Goal: Find contact information: Find contact information

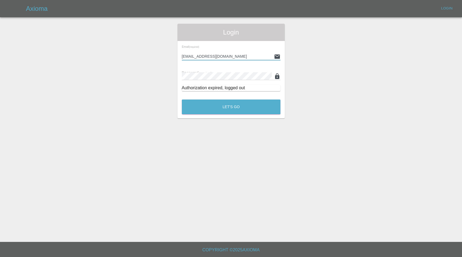
type input "[EMAIL_ADDRESS][DOMAIN_NAME]"
click at [231, 107] on button "Let's Go" at bounding box center [231, 107] width 99 height 15
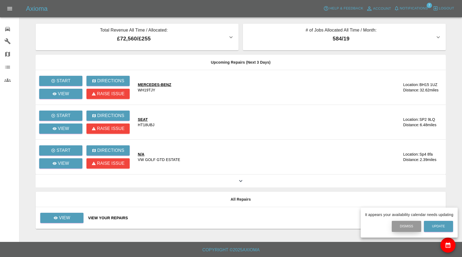
click at [402, 228] on button "Dismiss" at bounding box center [405, 226] width 29 height 11
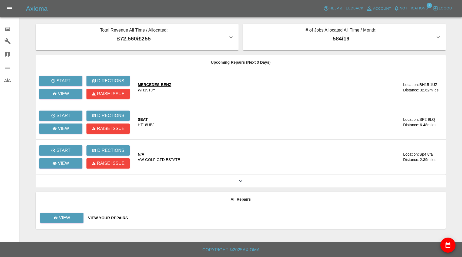
click at [409, 8] on span "Notifications" at bounding box center [414, 8] width 28 height 6
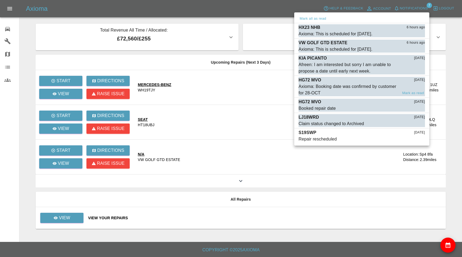
click at [334, 87] on div "Axioma: Booking date was confirmed by customer for 28-OCT" at bounding box center [347, 89] width 99 height 13
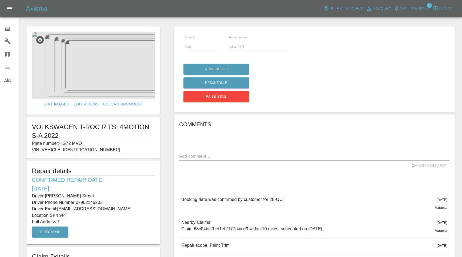
drag, startPoint x: 62, startPoint y: 142, endPoint x: 84, endPoint y: 142, distance: 22.7
click at [84, 142] on p "Plate number: HG72 MVO" at bounding box center [93, 143] width 123 height 6
copy p "HG72 MVO"
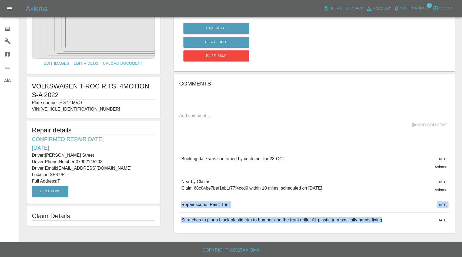
drag, startPoint x: 181, startPoint y: 204, endPoint x: 364, endPoint y: 224, distance: 184.2
click at [364, 224] on div "Booking date was confirmed by customer for 28-[DATE][DATE] Axioma Booking date …" at bounding box center [314, 189] width 270 height 76
copy div "Repair scope: Paint Trim [DATE] Repair scope: Paint Trim [DATE] Scratches to pi…"
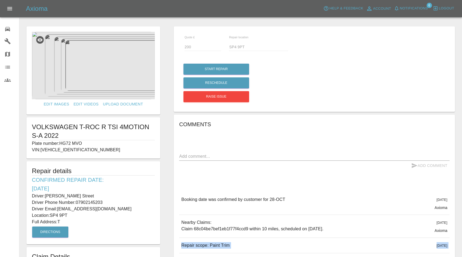
scroll to position [0, 0]
drag, startPoint x: 46, startPoint y: 195, endPoint x: 81, endPoint y: 195, distance: 34.3
click at [81, 195] on p "Driver: [PERSON_NAME] Street" at bounding box center [93, 196] width 123 height 6
copy p "[PERSON_NAME] Street"
drag, startPoint x: 77, startPoint y: 202, endPoint x: 114, endPoint y: 201, distance: 37.5
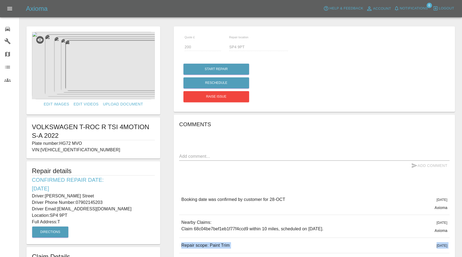
click at [114, 201] on p "Driver Phone Number: [PHONE_NUMBER]" at bounding box center [93, 203] width 123 height 6
copy p "07902145203"
drag, startPoint x: 51, startPoint y: 214, endPoint x: 75, endPoint y: 214, distance: 23.2
click at [75, 214] on p "Location: SP4 9PT" at bounding box center [93, 215] width 123 height 6
copy p "SP4 9PT"
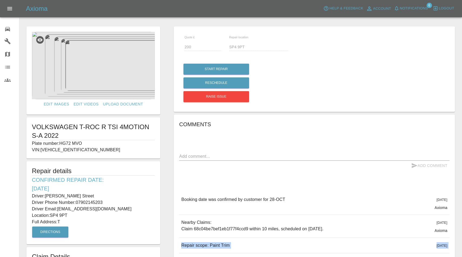
click at [102, 71] on img at bounding box center [93, 65] width 123 height 67
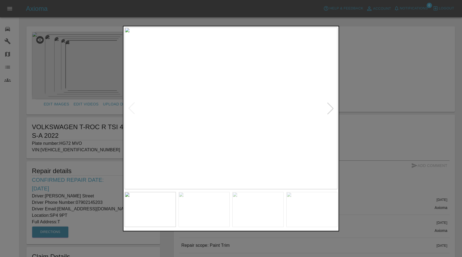
click at [332, 109] on div at bounding box center [330, 108] width 12 height 12
click at [332, 107] on div at bounding box center [330, 108] width 12 height 12
click at [329, 111] on div at bounding box center [330, 108] width 12 height 12
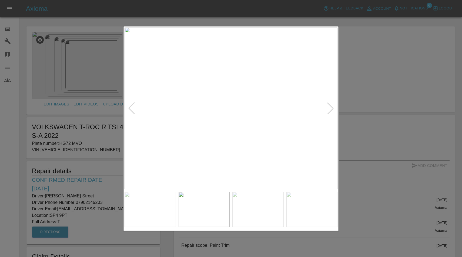
click at [327, 109] on div at bounding box center [330, 108] width 12 height 12
click at [329, 108] on div at bounding box center [330, 108] width 12 height 12
click at [374, 83] on div at bounding box center [231, 128] width 462 height 257
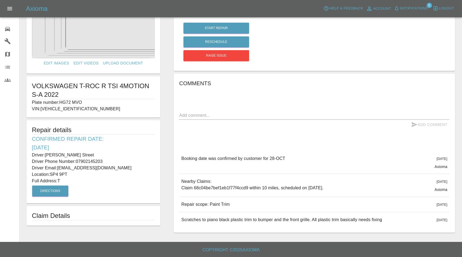
scroll to position [41, 0]
click at [266, 114] on textarea at bounding box center [314, 116] width 270 height 6
type textarea "Please confirm repair address"
click at [431, 127] on button "Add Comment" at bounding box center [429, 125] width 40 height 10
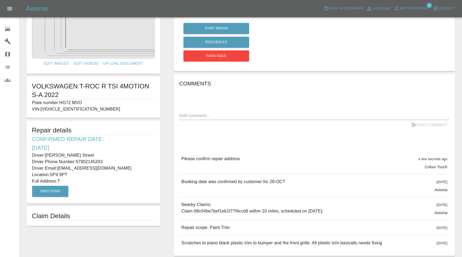
drag, startPoint x: 46, startPoint y: 155, endPoint x: 78, endPoint y: 154, distance: 31.9
click at [78, 154] on p "Driver: [PERSON_NAME] Street" at bounding box center [93, 155] width 123 height 6
copy p "[PERSON_NAME] Street"
drag, startPoint x: 77, startPoint y: 160, endPoint x: 106, endPoint y: 160, distance: 28.9
click at [106, 160] on p "Driver Phone Number: [PHONE_NUMBER]" at bounding box center [93, 162] width 123 height 6
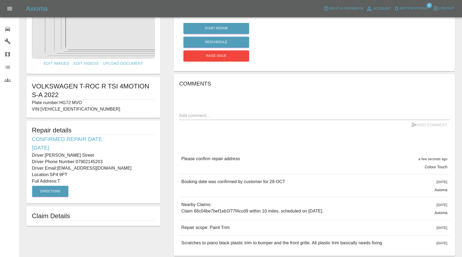
copy p "07902145203"
drag, startPoint x: 58, startPoint y: 168, endPoint x: 112, endPoint y: 168, distance: 53.7
click at [112, 168] on p "Driver Email: [EMAIL_ADDRESS][DOMAIN_NAME]" at bounding box center [93, 168] width 123 height 6
copy p "[EMAIL_ADDRESS][DOMAIN_NAME]"
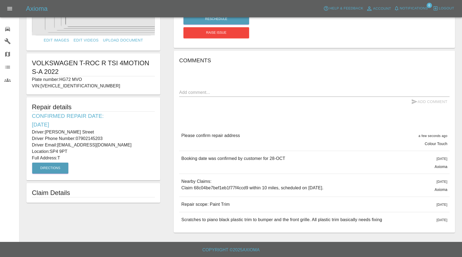
scroll to position [64, 0]
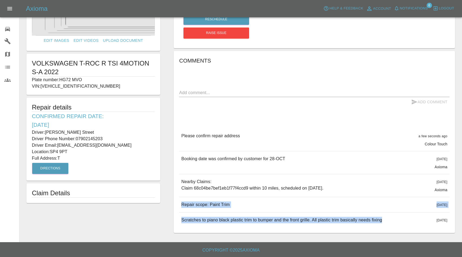
drag, startPoint x: 182, startPoint y: 202, endPoint x: 387, endPoint y: 226, distance: 206.8
click at [387, 226] on div "Please confirm repair address a few seconds ago Colour Touch Please confirm rep…" at bounding box center [314, 178] width 270 height 99
copy div "Repair scope: Paint Trim [DATE] Repair scope: Paint Trim [DATE] Scratches to pi…"
click at [182, 204] on p "Repair scope: Paint Trim" at bounding box center [205, 205] width 48 height 6
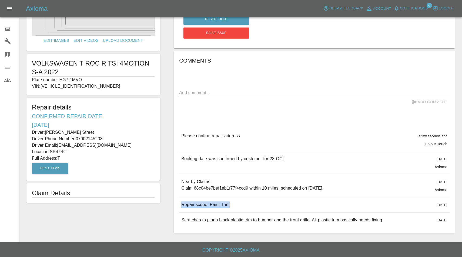
drag, startPoint x: 182, startPoint y: 204, endPoint x: 245, endPoint y: 206, distance: 62.9
click at [245, 206] on div "Repair scope: Paint Trim [DATE]" at bounding box center [314, 204] width 270 height 15
copy p "Repair scope: Paint Trim"
click at [423, 4] on div "Axioma Help & Feedback Account Notifications 6 Logout" at bounding box center [231, 8] width 462 height 17
click at [417, 9] on span "Notifications" at bounding box center [414, 8] width 28 height 6
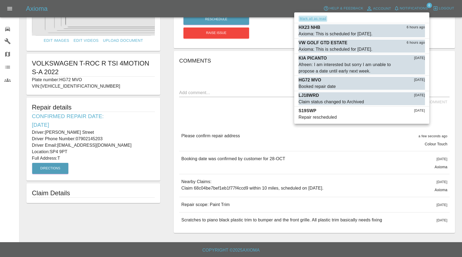
click at [320, 19] on button "Mark all as read" at bounding box center [312, 19] width 29 height 6
